Goal: Navigation & Orientation: Go to known website

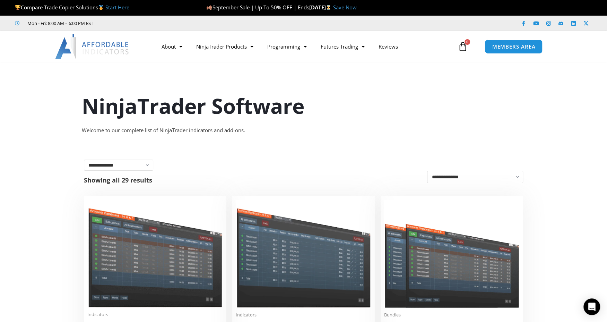
click at [96, 44] on img at bounding box center [92, 46] width 75 height 25
